Goal: Check status: Check status

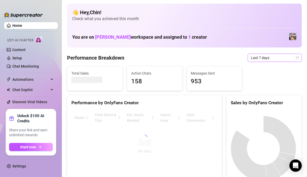
click at [296, 57] on icon "calendar" at bounding box center [297, 57] width 3 height 3
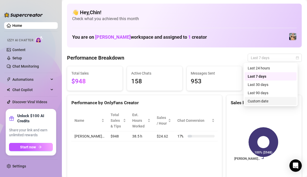
click at [275, 100] on div "Custom date" at bounding box center [270, 101] width 46 height 6
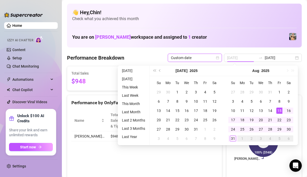
click at [278, 108] on div "15" at bounding box center [279, 110] width 6 height 6
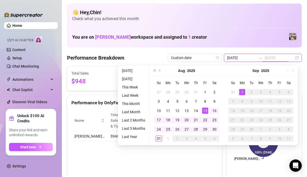
type input "2025-08-25"
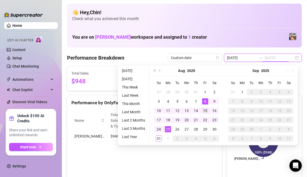
type input "2025-08-15"
click at [204, 108] on div "15" at bounding box center [205, 110] width 6 height 6
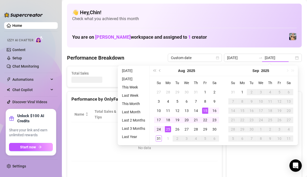
type input "2025-08-15"
type input "2025-08-25"
type input "2025-08-15"
type input "2025-08-25"
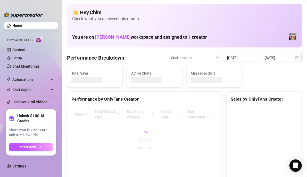
click at [292, 57] on div "2025-08-15 2025-08-25" at bounding box center [263, 58] width 78 height 8
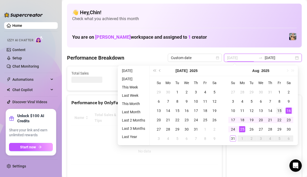
type input "2025-08-15"
click at [280, 110] on div "15" at bounding box center [279, 110] width 6 height 6
type input "2025-08-31"
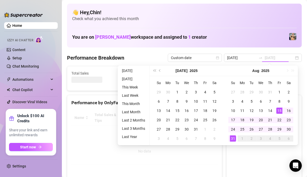
click at [230, 135] on div "31" at bounding box center [233, 138] width 6 height 6
type input "2025-08-31"
